Goal: Transaction & Acquisition: Subscribe to service/newsletter

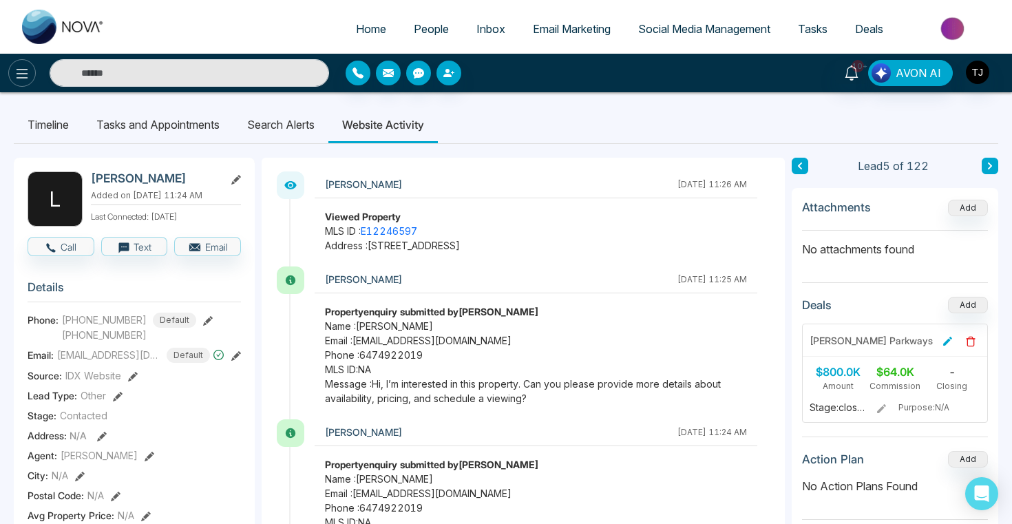
click at [29, 70] on icon at bounding box center [22, 73] width 17 height 17
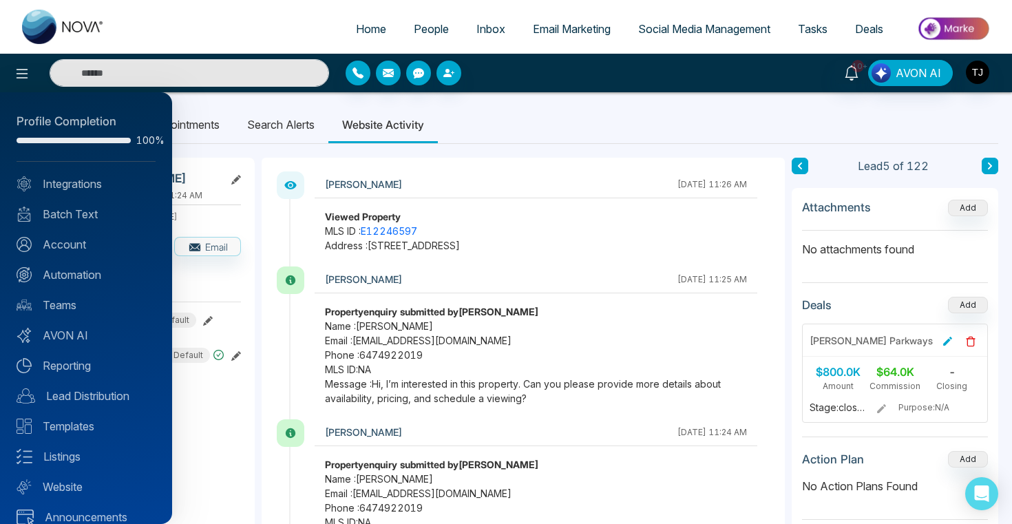
click at [556, 27] on div at bounding box center [506, 262] width 1012 height 524
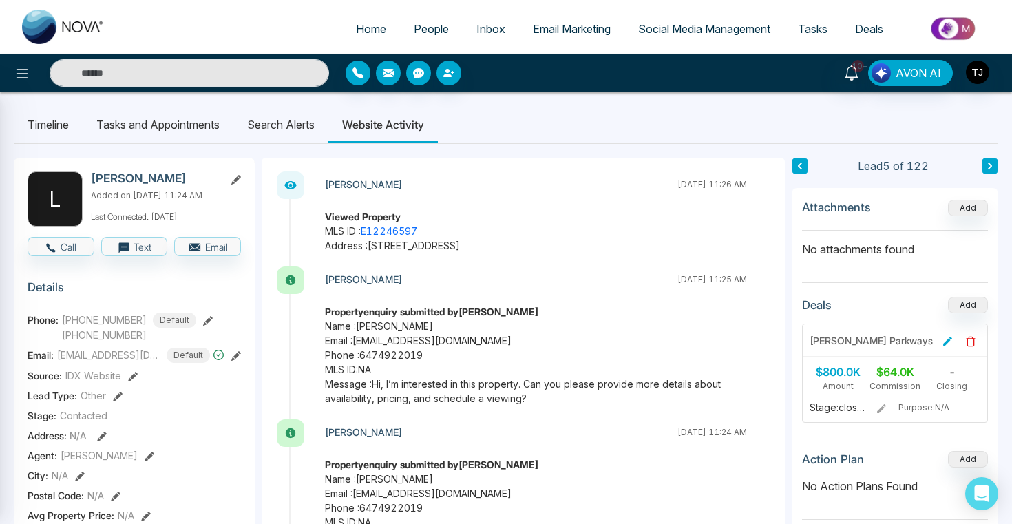
click at [556, 27] on div at bounding box center [506, 262] width 1012 height 524
click at [556, 27] on span "Email Marketing" at bounding box center [572, 29] width 78 height 14
